Goal: Information Seeking & Learning: Learn about a topic

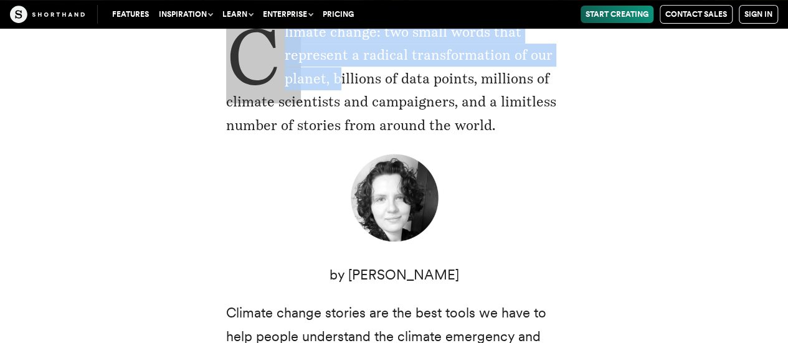
drag, startPoint x: 0, startPoint y: 0, endPoint x: 501, endPoint y: 128, distance: 516.7
click at [501, 128] on p "Climate change: two small words that represent a radical transformation of our …" at bounding box center [394, 79] width 336 height 116
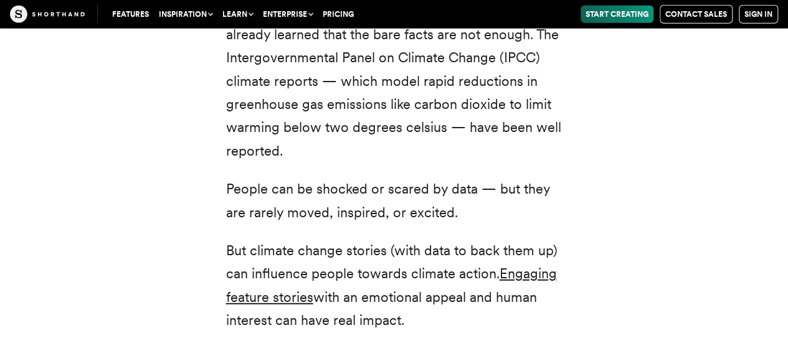
scroll to position [1578, 0]
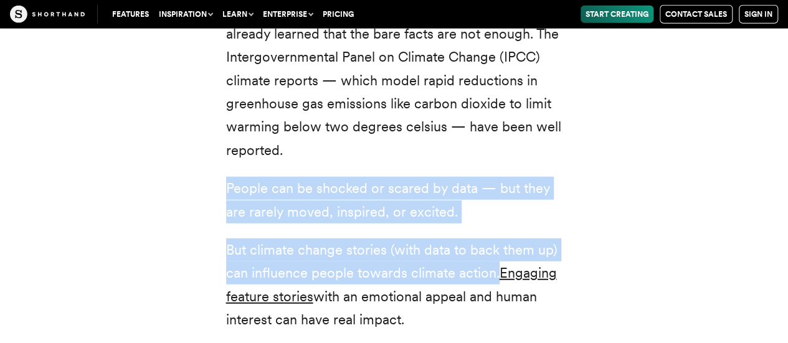
drag, startPoint x: 227, startPoint y: 166, endPoint x: 496, endPoint y: 254, distance: 283.0
copy div "People can be shocked or scared by data — but they are rarely moved, inspired, …"
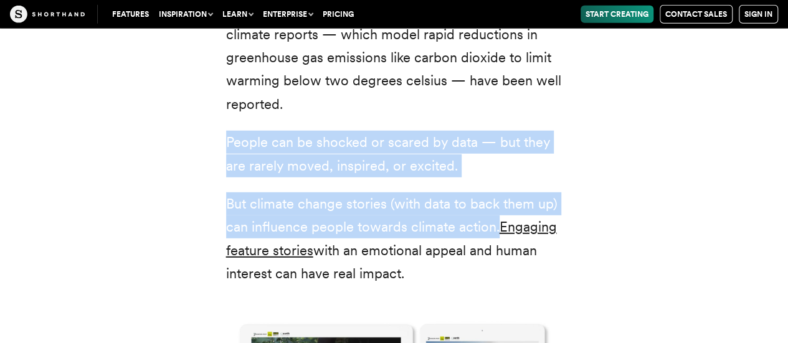
scroll to position [1638, 0]
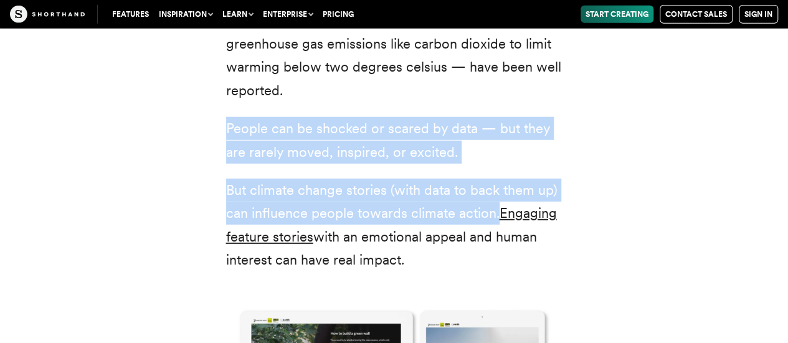
click at [226, 117] on p "People can be shocked or scared by data — but they are rarely moved, inspired, …" at bounding box center [394, 140] width 336 height 47
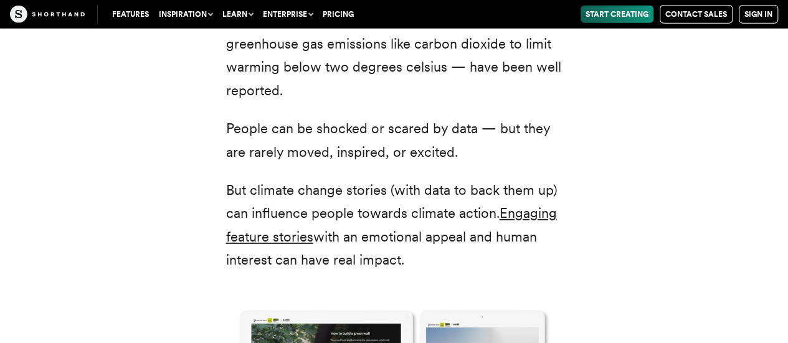
drag, startPoint x: 225, startPoint y: 108, endPoint x: 423, endPoint y: 242, distance: 238.7
click at [423, 242] on div "Scientists, policy-makers, and campaigners have already learned that the bare f…" at bounding box center [394, 314] width 336 height 751
copy div "People can be shocked or scared by data — but they are rarely moved, inspired, …"
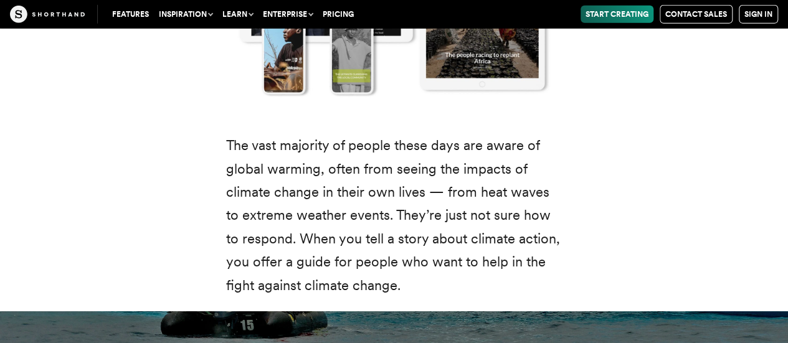
scroll to position [2032, 0]
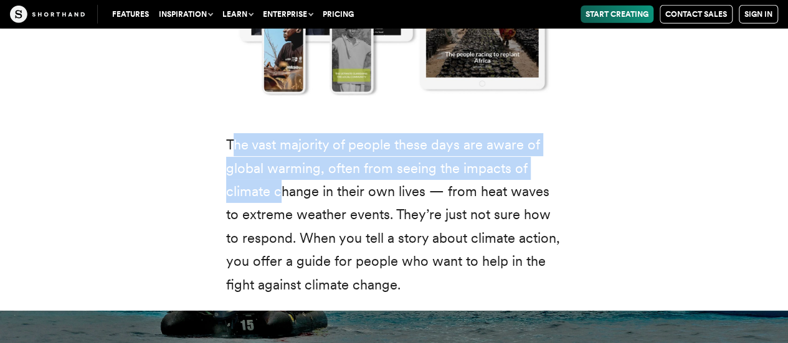
drag, startPoint x: 235, startPoint y: 126, endPoint x: 283, endPoint y: 162, distance: 59.5
click at [283, 162] on p "The vast majority of people these days are aware of global warming, often from …" at bounding box center [394, 214] width 336 height 163
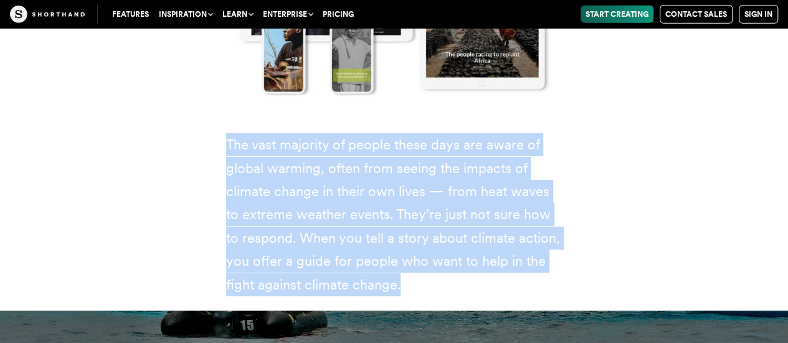
drag, startPoint x: 224, startPoint y: 120, endPoint x: 407, endPoint y: 260, distance: 230.9
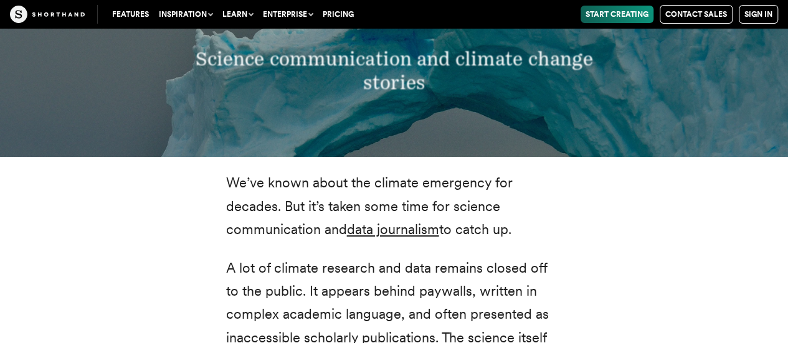
scroll to position [2359, 0]
drag, startPoint x: 223, startPoint y: 163, endPoint x: 518, endPoint y: 211, distance: 299.2
copy p "We’ve known about the climate emergency for decades. But it’s taken some time f…"
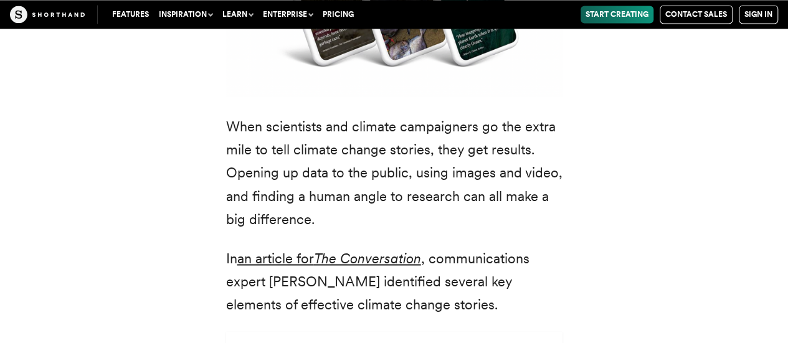
scroll to position [3281, 0]
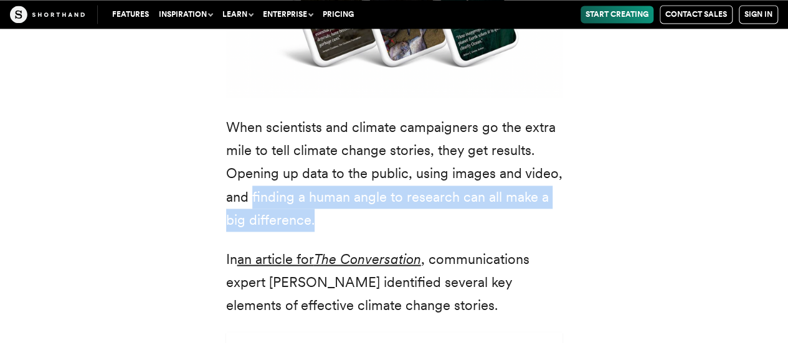
drag, startPoint x: 251, startPoint y: 151, endPoint x: 337, endPoint y: 176, distance: 89.5
click at [337, 176] on p "When scientists and climate campaigners go the extra mile to tell climate chang…" at bounding box center [394, 174] width 336 height 116
copy p "finding a human angle to research can all make a big difference."
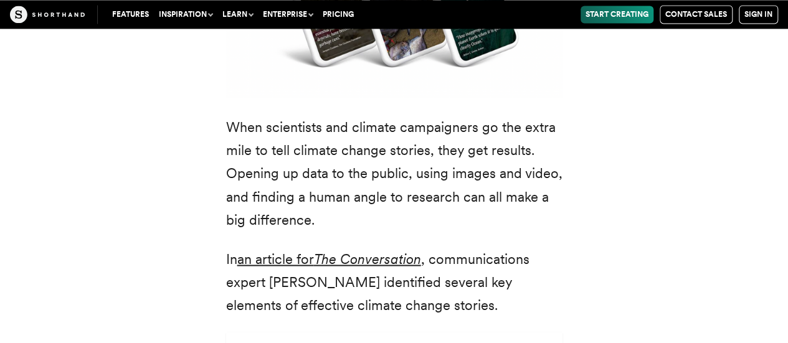
click at [656, 250] on div "We’ve known about the climate emergency for decades. But it’s taken some time f…" at bounding box center [394, 165] width 772 height 1864
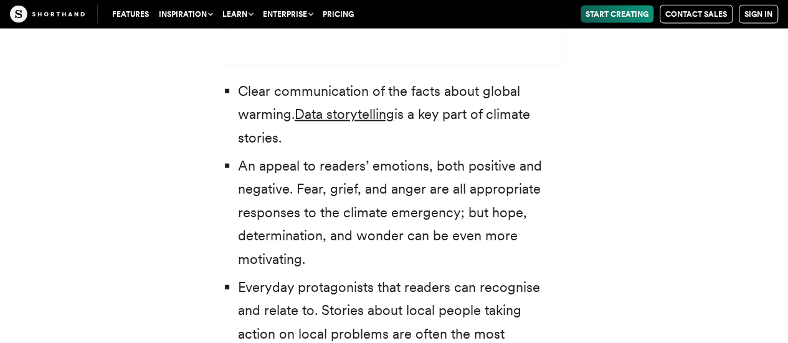
scroll to position [3788, 0]
drag, startPoint x: 257, startPoint y: 121, endPoint x: 343, endPoint y: 214, distance: 126.0
click at [343, 214] on li "An appeal to readers’ emotions, both positive and negative. Fear, grief, and an…" at bounding box center [400, 213] width 324 height 116
copy li "appeal to readers’ emotions, both positive and negative. Fear, grief, and anger…"
click at [259, 155] on li "An appeal to readers’ emotions, both positive and negative. Fear, grief, and an…" at bounding box center [400, 213] width 324 height 116
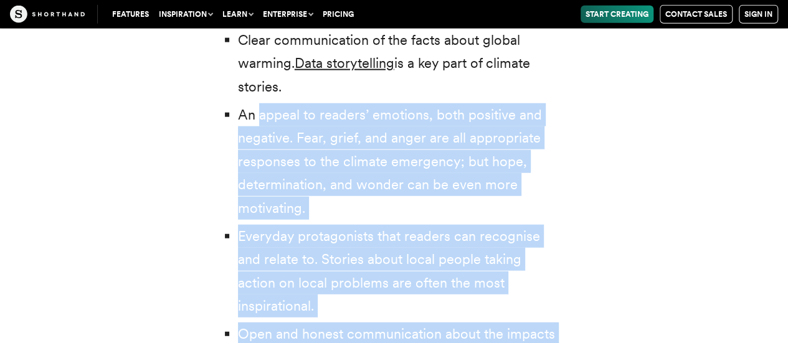
scroll to position [3856, 0]
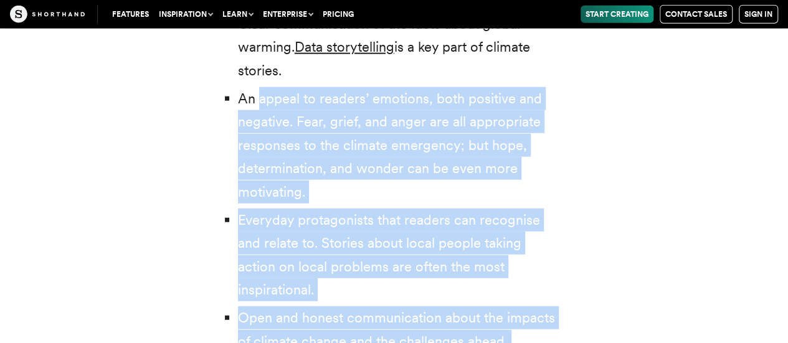
drag, startPoint x: 259, startPoint y: 121, endPoint x: 547, endPoint y: 268, distance: 322.8
click at [547, 268] on ul "Clear communication of the facts about global warming. Data storytelling is a k…" at bounding box center [394, 182] width 336 height 341
copy ul "appeal to readers’ emotions, both positive and negative. Fear, grief, and anger…"
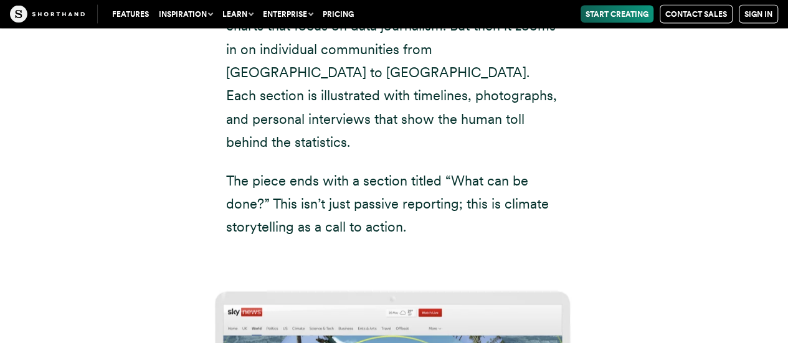
scroll to position [6079, 0]
